Goal: Use online tool/utility: Utilize a website feature to perform a specific function

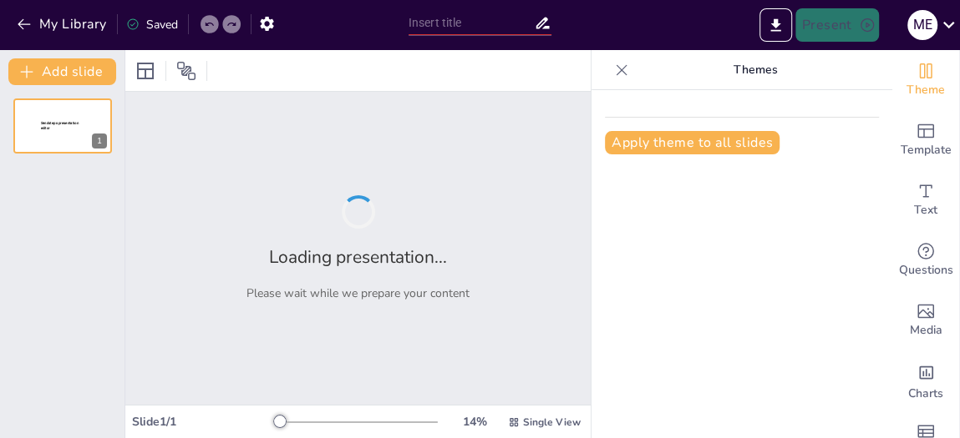
type input "New Sendsteps"
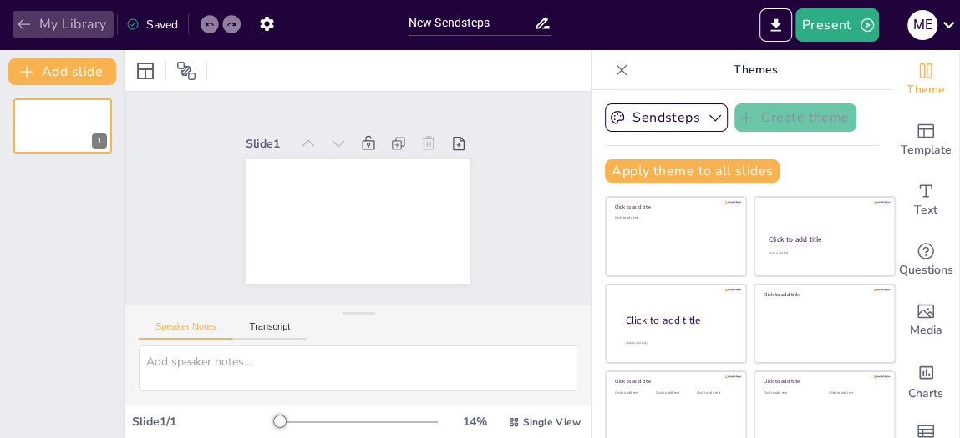
click at [20, 19] on icon "button" at bounding box center [24, 24] width 17 height 17
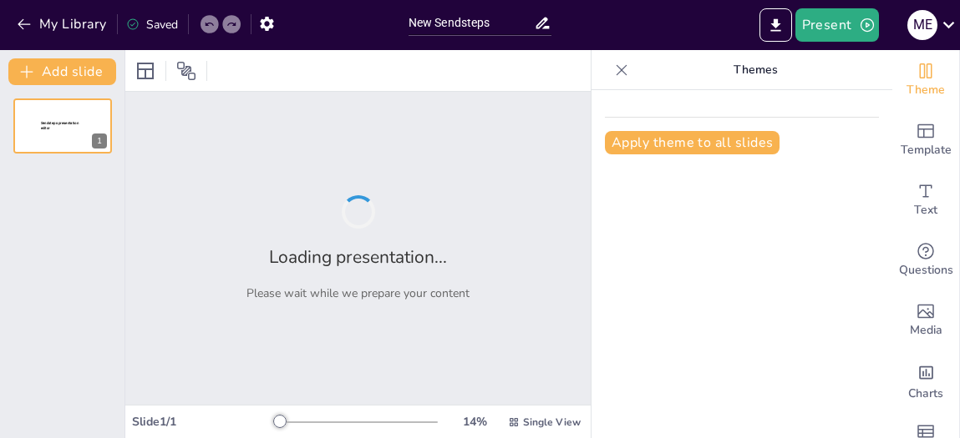
type input "New Sendsteps"
